Goal: Transaction & Acquisition: Purchase product/service

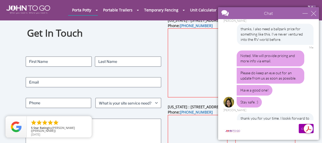
scroll to position [269, 0]
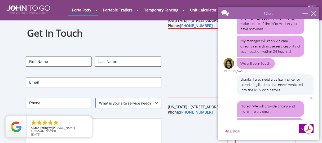
click at [315, 13] on div "close" at bounding box center [313, 13] width 5 height 5
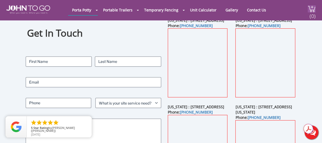
scroll to position [0, 0]
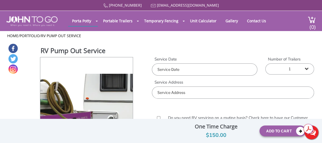
click at [136, 45] on div "RV Pump Out Service View feature & specs Download Pdf Product PDF Addon PDF Col…" at bounding box center [161, 119] width 306 height 152
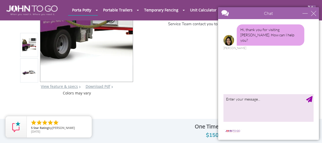
scroll to position [106, 0]
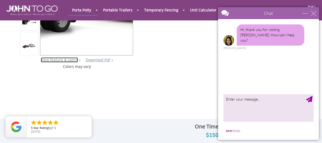
click at [61, 59] on link "View feature & specs" at bounding box center [59, 59] width 37 height 5
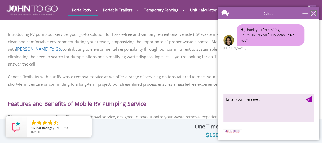
click at [312, 13] on div "close" at bounding box center [313, 13] width 5 height 5
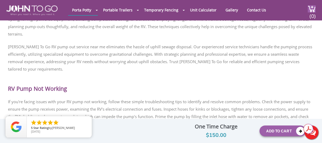
scroll to position [824, 0]
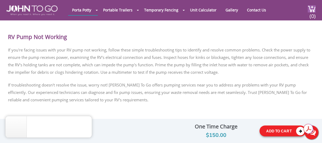
click at [277, 128] on button "Add To Cart" at bounding box center [282, 130] width 46 height 11
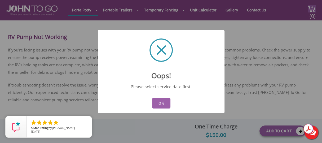
click at [158, 101] on button "OK" at bounding box center [161, 103] width 18 height 11
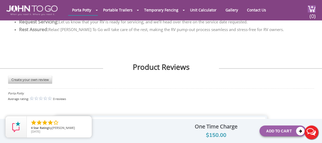
scroll to position [1235, 0]
